Goal: Task Accomplishment & Management: Use online tool/utility

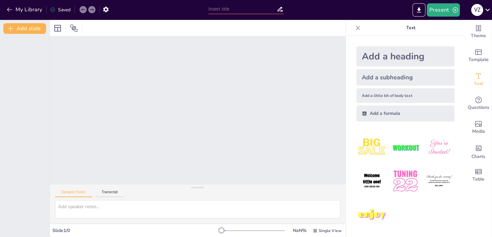
click at [313, 100] on div at bounding box center [198, 109] width 296 height 147
click at [23, 124] on div at bounding box center [24, 135] width 49 height 203
click at [244, 231] on div at bounding box center [253, 230] width 64 height 5
click at [421, 10] on icon "Export to PowerPoint" at bounding box center [419, 10] width 7 height 7
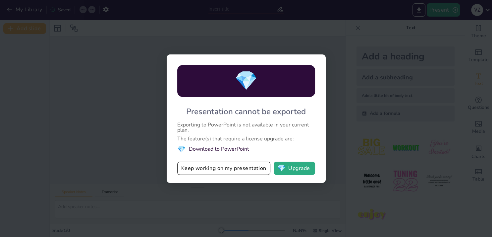
click at [195, 39] on div "💎 Presentation cannot be exported Exporting to PowerPoint is not available in y…" at bounding box center [246, 118] width 492 height 237
click at [340, 67] on div "💎 Presentation cannot be exported Exporting to PowerPoint is not available in y…" at bounding box center [246, 118] width 492 height 237
click at [83, 56] on div "💎 Presentation cannot be exported Exporting to PowerPoint is not available in y…" at bounding box center [246, 118] width 492 height 237
click at [57, 57] on div "💎 Presentation cannot be exported Exporting to PowerPoint is not available in y…" at bounding box center [246, 118] width 492 height 237
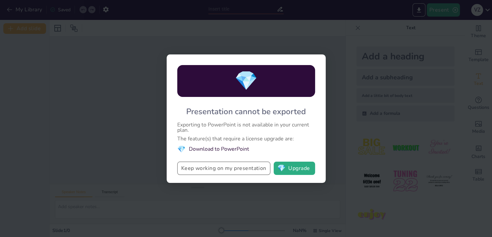
click at [241, 170] on button "Keep working on my presentation" at bounding box center [223, 167] width 93 height 13
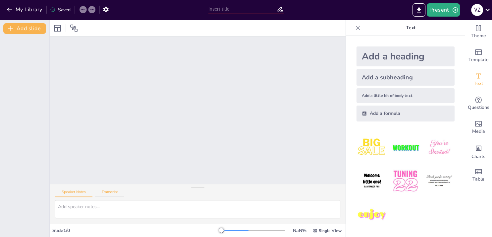
click at [111, 191] on button "Transcript" at bounding box center [110, 193] width 30 height 7
click at [79, 192] on button "Speaker Notes" at bounding box center [73, 193] width 37 height 7
click at [385, 56] on div "Add a heading" at bounding box center [406, 56] width 98 height 20
click at [367, 75] on div "Add a subheading" at bounding box center [406, 77] width 98 height 17
click at [440, 11] on button "Present" at bounding box center [443, 9] width 33 height 13
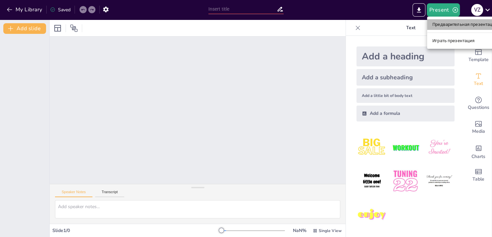
click at [445, 25] on li "Предварительная презентация" at bounding box center [465, 24] width 76 height 11
